Goal: Find specific page/section: Find specific page/section

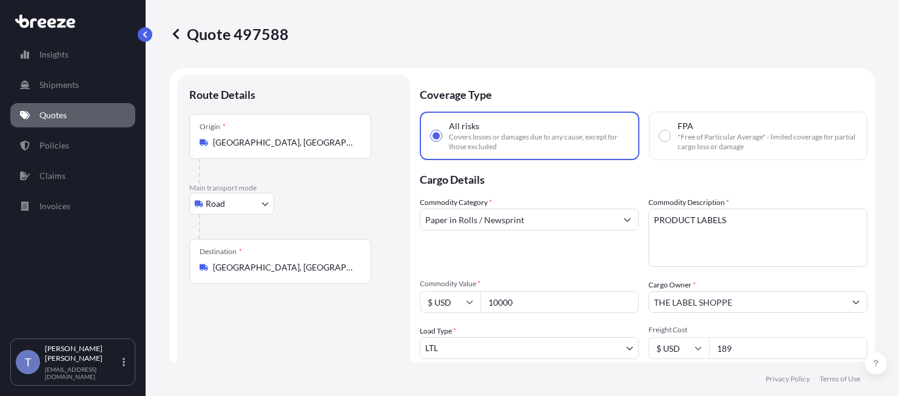
select select "Road"
select select "1"
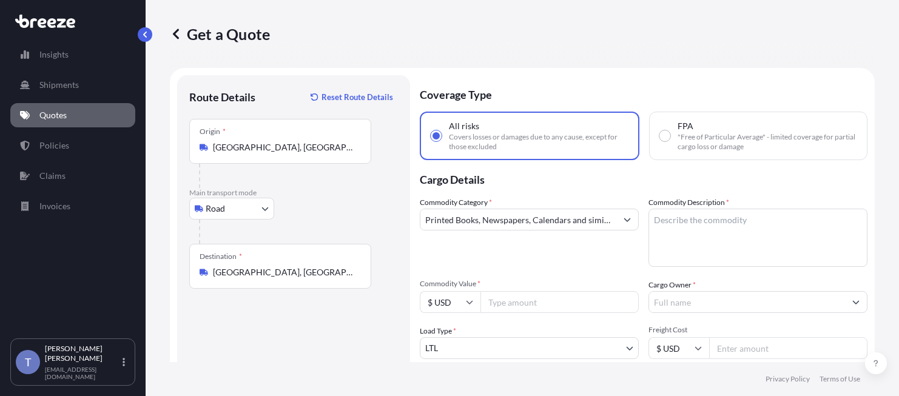
select select "Road"
select select "1"
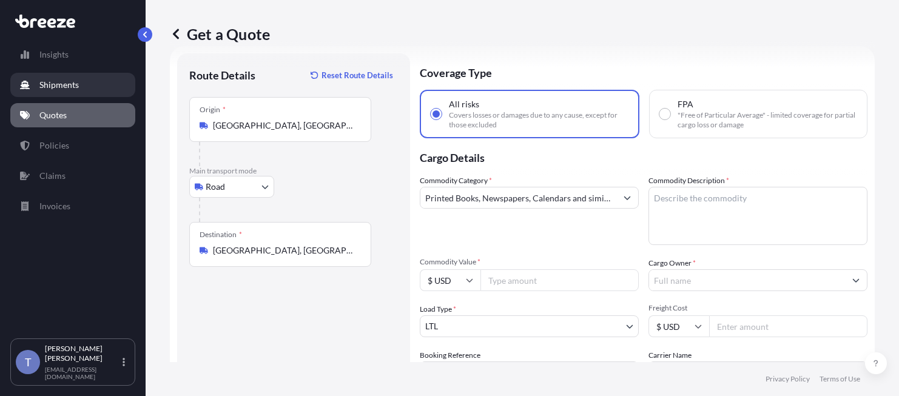
click at [72, 84] on p "Shipments" at bounding box center [58, 85] width 39 height 12
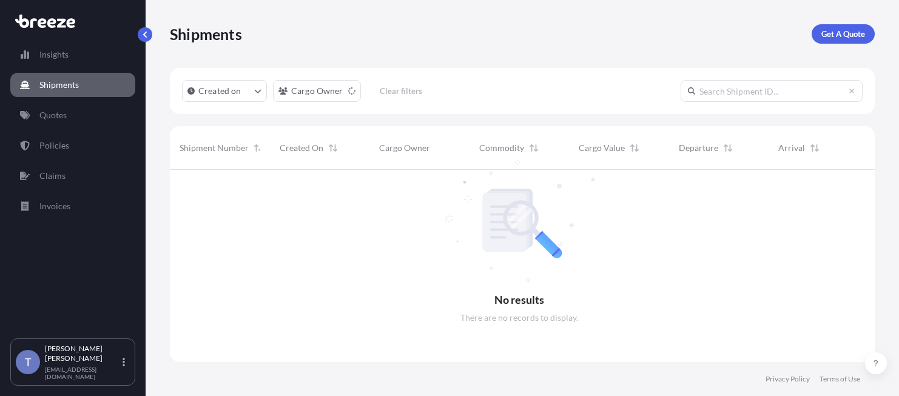
scroll to position [214, 690]
